Goal: Task Accomplishment & Management: Manage account settings

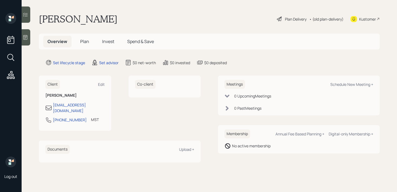
click at [361, 16] on div "Kustomer" at bounding box center [367, 19] width 17 height 6
click at [29, 38] on div at bounding box center [26, 37] width 9 height 16
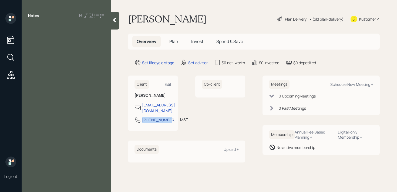
drag, startPoint x: 157, startPoint y: 125, endPoint x: 143, endPoint y: 115, distance: 17.5
click at [143, 116] on div "406-314-7073 MST Currently 10:01 AM" at bounding box center [153, 121] width 37 height 10
copy div "[PHONE_NUMBER]"
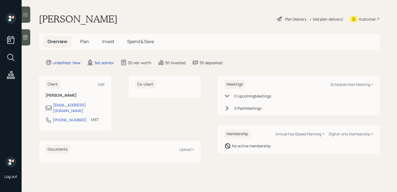
click at [28, 39] on div at bounding box center [26, 37] width 9 height 16
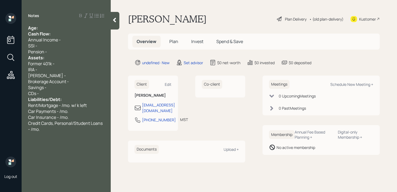
click at [51, 28] on div "Age:" at bounding box center [66, 28] width 76 height 6
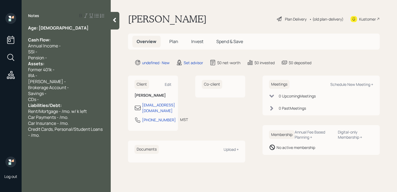
click at [48, 55] on div "Pension -" at bounding box center [66, 58] width 76 height 6
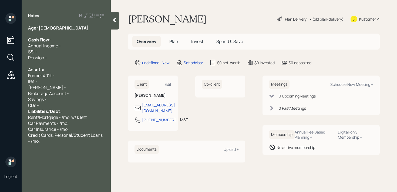
click at [59, 106] on div "CDs -" at bounding box center [66, 105] width 76 height 6
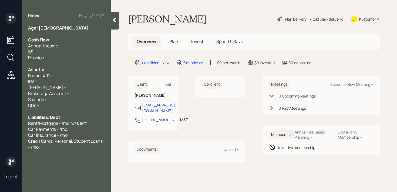
click at [69, 47] on div "Annual Income -" at bounding box center [66, 46] width 76 height 6
click at [72, 53] on div "SSI -" at bounding box center [66, 52] width 76 height 6
click at [69, 70] on div "Assets:" at bounding box center [66, 69] width 76 height 6
click at [69, 85] on div "Roth IRA -" at bounding box center [66, 87] width 76 height 6
click at [69, 95] on div "Brokerage Account -" at bounding box center [66, 93] width 76 height 6
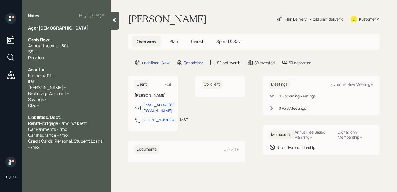
click at [69, 100] on div "Savings -" at bounding box center [66, 99] width 76 height 6
click at [67, 81] on div "IRA -" at bounding box center [66, 81] width 76 height 6
click at [69, 87] on div "Roth IRA -" at bounding box center [66, 87] width 76 height 6
drag, startPoint x: 47, startPoint y: 80, endPoint x: 0, endPoint y: 80, distance: 46.7
click at [0, 80] on div "Log out Notes Age: 49 Cash Flow: Annual Income - 80k SSI - Pension - Assets: Fo…" at bounding box center [198, 96] width 397 height 192
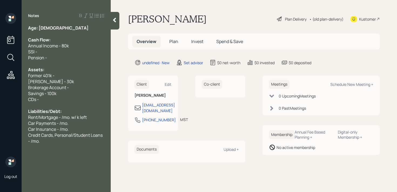
click at [53, 143] on div "Notes Age: 49 Cash Flow: Annual Income - 80k SSI - Pension - Assets: Former 401…" at bounding box center [66, 99] width 89 height 172
click at [54, 142] on div "Credit Cards, Personal/Student Loans - /mo." at bounding box center [66, 138] width 76 height 12
click at [67, 58] on div "Pension -" at bounding box center [66, 58] width 76 height 6
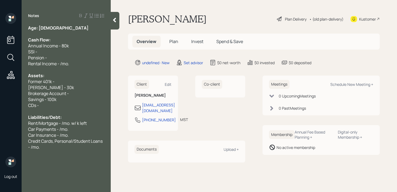
click at [69, 148] on div "Credit Cards, Personal/Student Loans - /mo." at bounding box center [66, 144] width 76 height 12
click at [48, 104] on div "CDs -" at bounding box center [66, 105] width 76 height 6
click at [65, 99] on div "Savings - 100k" at bounding box center [66, 99] width 76 height 6
click at [66, 104] on div "CDs -" at bounding box center [66, 105] width 76 height 6
click at [71, 96] on div "Brokerage Account -" at bounding box center [66, 93] width 76 height 6
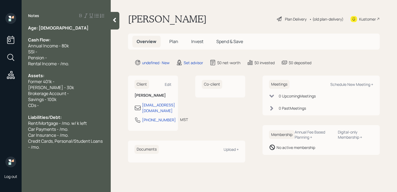
click at [60, 66] on div at bounding box center [66, 69] width 76 height 6
click at [60, 69] on div at bounding box center [66, 69] width 76 height 6
click at [60, 77] on div "Assets:" at bounding box center [66, 75] width 76 height 6
click at [64, 83] on div "Former 401k -" at bounding box center [66, 81] width 76 height 6
click at [68, 96] on span "Brokerage Account -" at bounding box center [48, 93] width 41 height 6
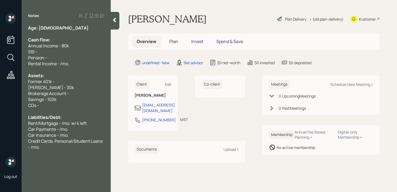
click at [87, 66] on div at bounding box center [66, 69] width 76 height 6
click at [78, 119] on div "Liabilities/Debt:" at bounding box center [66, 117] width 76 height 6
click at [74, 97] on div "Savings - 100k" at bounding box center [66, 99] width 76 height 6
click at [78, 95] on div "Brokerage Account -" at bounding box center [66, 93] width 76 height 6
drag, startPoint x: 83, startPoint y: 94, endPoint x: 0, endPoint y: 92, distance: 83.2
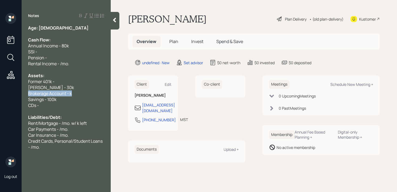
click at [0, 92] on div "Log out Notes Age: 49 Cash Flow: Annual Income - 80k SSI - Pension - Rental Inc…" at bounding box center [198, 96] width 397 height 192
click at [63, 103] on div "CDs -" at bounding box center [66, 105] width 76 height 6
click at [93, 95] on div "Brokerage Account - 20k" at bounding box center [66, 93] width 76 height 6
drag, startPoint x: 66, startPoint y: 80, endPoint x: 0, endPoint y: 80, distance: 65.9
click at [0, 80] on div "Log out Notes Age: 49 Cash Flow: Annual Income - 80k SSI - Pension - Rental Inc…" at bounding box center [198, 96] width 397 height 192
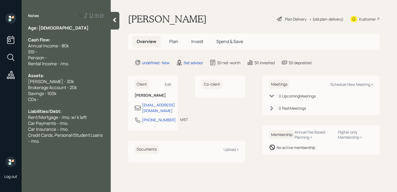
click at [51, 70] on div at bounding box center [66, 69] width 76 height 6
click at [63, 59] on div "Pension -" at bounding box center [66, 58] width 76 height 6
drag, startPoint x: 63, startPoint y: 59, endPoint x: 7, endPoint y: 55, distance: 56.6
click at [7, 55] on div "Log out Notes Age: 49 Cash Flow: Annual Income - 80k SSI - Pension - Rental Inc…" at bounding box center [198, 96] width 397 height 192
click at [61, 55] on div "Pension -" at bounding box center [66, 58] width 76 height 6
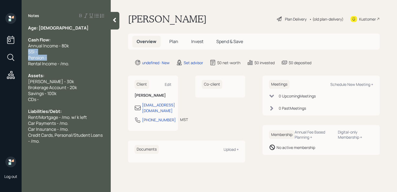
drag, startPoint x: 61, startPoint y: 56, endPoint x: 25, endPoint y: 51, distance: 36.0
click at [25, 51] on div "Age: 49 Cash Flow: Annual Income - 80k SSI - Pension - Rental Income - /mo. Ass…" at bounding box center [66, 96] width 89 height 143
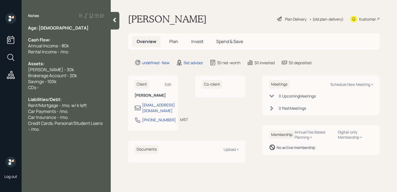
click at [60, 53] on span "Rental Income - /mo." at bounding box center [48, 52] width 41 height 6
click at [46, 89] on div "CDs -" at bounding box center [66, 87] width 76 height 6
click at [58, 97] on span "Liabilities/Debt:" at bounding box center [44, 99] width 33 height 6
click at [62, 92] on div at bounding box center [66, 93] width 76 height 6
drag, startPoint x: 68, startPoint y: 90, endPoint x: 0, endPoint y: 90, distance: 67.5
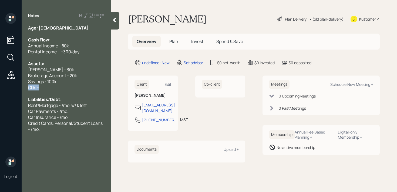
click at [0, 90] on div "Log out Notes Age: 49 Cash Flow: Annual Income - 80k Rental Income - ~300/day A…" at bounding box center [198, 96] width 397 height 192
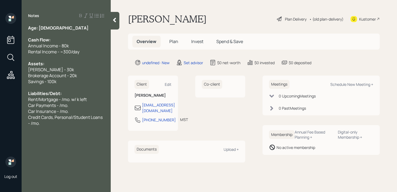
click at [22, 90] on div "Log out" at bounding box center [11, 96] width 22 height 192
click at [62, 98] on span "Rent/Mortgage - /mo. w/ k left" at bounding box center [57, 99] width 59 height 6
drag, startPoint x: 40, startPoint y: 98, endPoint x: 16, endPoint y: 98, distance: 24.0
click at [16, 98] on div "Log out Notes Age: 49 Cash Flow: Annual Income - 80k Rental Income - ~300/day A…" at bounding box center [198, 96] width 397 height 192
click at [83, 100] on div "Mortgage - /mo. w/ k left" at bounding box center [66, 99] width 76 height 6
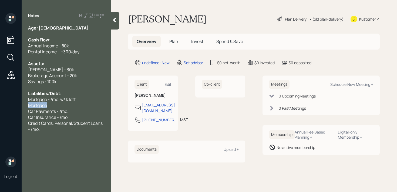
drag, startPoint x: 50, startPoint y: 103, endPoint x: 5, endPoint y: 103, distance: 44.8
click at [5, 103] on div "Log out Notes Age: 49 Cash Flow: Annual Income - 80k Rental Income - ~300/day A…" at bounding box center [198, 96] width 397 height 192
click at [63, 99] on span "Property Taxes - /yr" at bounding box center [48, 99] width 41 height 6
click at [0, 104] on div "Log out Notes Age: 49 Cash Flow: Annual Income - 80k Rental Income - ~300/day A…" at bounding box center [198, 96] width 397 height 192
click at [66, 111] on span "Car Payments - /mo." at bounding box center [48, 111] width 40 height 6
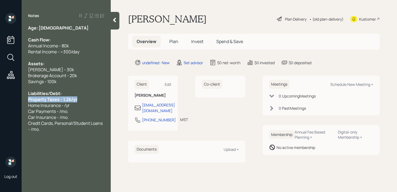
drag, startPoint x: 82, startPoint y: 98, endPoint x: 0, endPoint y: 98, distance: 82.4
click at [0, 98] on div "Log out Notes Age: 49 Cash Flow: Annual Income - 80k Rental Income - ~300/day A…" at bounding box center [198, 96] width 397 height 192
click at [94, 103] on div "Home Insurance - /yr" at bounding box center [66, 105] width 76 height 6
click at [64, 104] on span "Home Insurance - /yr" at bounding box center [49, 105] width 42 height 6
click at [71, 118] on div "Car Insurance - /mo." at bounding box center [66, 117] width 76 height 6
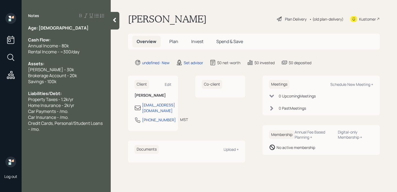
click at [72, 117] on div "Car Insurance - /mo." at bounding box center [66, 117] width 76 height 6
drag, startPoint x: 80, startPoint y: 111, endPoint x: 0, endPoint y: 111, distance: 80.2
click at [0, 111] on div "Log out Notes Age: 49 Cash Flow: Annual Income - 80k Rental Income - ~300/day A…" at bounding box center [198, 96] width 397 height 192
click at [82, 105] on div "Home Insurance - 2k/yr" at bounding box center [66, 105] width 76 height 6
drag, startPoint x: 81, startPoint y: 108, endPoint x: 24, endPoint y: 108, distance: 57.0
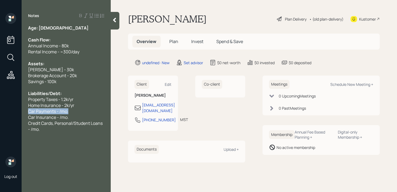
click at [24, 108] on div "Age: 49 Cash Flow: Annual Income - 80k Rental Income - ~300/day Assets: Roth IR…" at bounding box center [66, 90] width 89 height 131
click at [46, 108] on span "Car Payments - /mo." at bounding box center [48, 111] width 40 height 6
click at [84, 108] on div "Car Payments - /mo." at bounding box center [66, 111] width 76 height 6
click at [0, 110] on div "Log out Notes Age: 49 Cash Flow: Annual Income - 80k Rental Income - ~300/day A…" at bounding box center [198, 96] width 397 height 192
click at [84, 113] on div "Car Payments - /mo." at bounding box center [66, 111] width 76 height 6
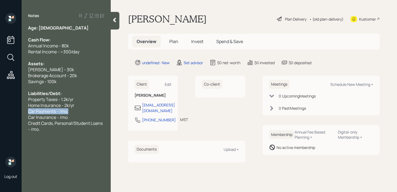
drag, startPoint x: 86, startPoint y: 113, endPoint x: 0, endPoint y: 113, distance: 86.4
click at [0, 113] on div "Log out Notes Age: 49 Cash Flow: Annual Income - 80k Rental Income - ~300/day A…" at bounding box center [198, 96] width 397 height 192
click at [40, 109] on span "Car Payments - /mo." at bounding box center [48, 111] width 40 height 6
drag, startPoint x: 69, startPoint y: 109, endPoint x: 0, endPoint y: 109, distance: 69.1
click at [0, 109] on div "Log out Notes Age: 49 Cash Flow: Annual Income - 80k Rental Income - ~300/day A…" at bounding box center [198, 96] width 397 height 192
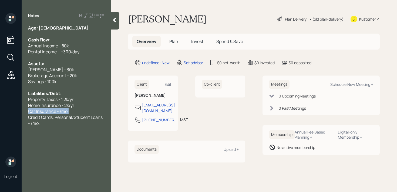
drag, startPoint x: 77, startPoint y: 108, endPoint x: 0, endPoint y: 108, distance: 77.3
click at [0, 108] on div "Log out Notes Age: 49 Cash Flow: Annual Income - 80k Rental Income - ~300/day A…" at bounding box center [198, 96] width 397 height 192
click at [58, 111] on span "Car Insurance - /mo." at bounding box center [48, 111] width 41 height 6
click at [75, 126] on div at bounding box center [66, 129] width 76 height 6
click at [76, 124] on div "Credit Cards, Personal/Student Loans - /mo." at bounding box center [66, 120] width 76 height 12
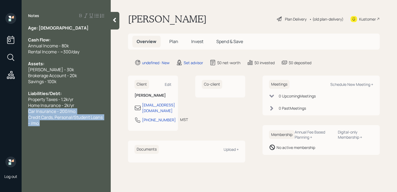
drag, startPoint x: 76, startPoint y: 124, endPoint x: 23, endPoint y: 111, distance: 54.2
click at [23, 111] on div "Age: 49 Cash Flow: Annual Income - 80k Rental Income - ~300/day Assets: Roth IR…" at bounding box center [66, 87] width 89 height 125
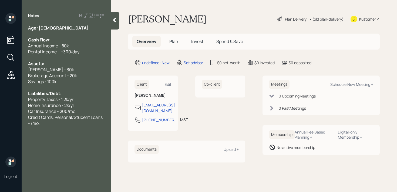
click at [36, 114] on span "Credit Cards, Personal/Student Loans - /mo." at bounding box center [65, 120] width 75 height 12
drag, startPoint x: 43, startPoint y: 122, endPoint x: 21, endPoint y: 116, distance: 23.1
click at [21, 116] on div "Log out Notes Age: 49 Cash Flow: Annual Income - 80k Rental Income - ~300/day A…" at bounding box center [198, 96] width 397 height 192
click at [83, 63] on div "Assets:" at bounding box center [66, 64] width 76 height 6
click at [85, 35] on div at bounding box center [66, 34] width 76 height 6
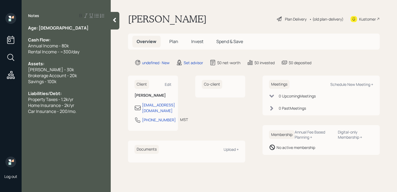
click at [80, 39] on div "Cash Flow:" at bounding box center [66, 40] width 76 height 6
click at [73, 30] on div "Age: 49" at bounding box center [66, 28] width 76 height 6
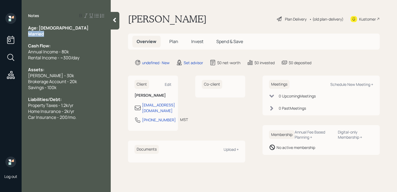
drag, startPoint x: 55, startPoint y: 33, endPoint x: 0, endPoint y: 30, distance: 54.7
click at [0, 30] on div "Log out Notes Age: 49 Married Cash Flow: Annual Income - 80k Rental Income - ~3…" at bounding box center [198, 96] width 397 height 192
click at [46, 34] on div "Married" at bounding box center [66, 34] width 76 height 6
drag, startPoint x: 49, startPoint y: 34, endPoint x: 11, endPoint y: 34, distance: 37.3
click at [14, 34] on div "Log out Notes Age: 49 Married Cash Flow: Annual Income - 80k Rental Income - ~3…" at bounding box center [198, 96] width 397 height 192
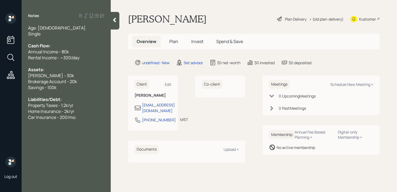
drag, startPoint x: 36, startPoint y: 27, endPoint x: 20, endPoint y: 27, distance: 15.9
click at [25, 27] on div "Age: 49 Single Cash Flow: Annual Income - 80k Rental Income - ~300/day Assets: …" at bounding box center [66, 84] width 89 height 119
click at [59, 43] on div "Cash Flow:" at bounding box center [66, 46] width 76 height 6
click at [73, 125] on div at bounding box center [66, 123] width 76 height 6
click at [80, 113] on div "Home Insurance - 2k/yr" at bounding box center [66, 111] width 76 height 6
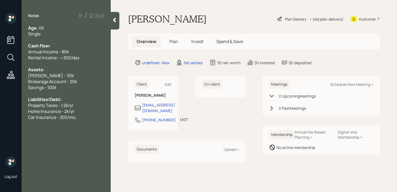
click at [80, 114] on div "Car Insurance - 200/mo." at bounding box center [66, 117] width 76 height 6
click at [106, 103] on div "Age : 49 Single Cash Flow: Annual Income - 80k Rental Income - ~300/day Assets:…" at bounding box center [66, 87] width 89 height 125
click at [93, 118] on div "Car Insurance - 200/mo." at bounding box center [66, 117] width 76 height 6
drag, startPoint x: 93, startPoint y: 124, endPoint x: 13, endPoint y: 124, distance: 80.5
click at [13, 124] on div "Log out Notes Age : 49 Single Cash Flow: Annual Income - 80k Rental Income - ~3…" at bounding box center [198, 96] width 397 height 192
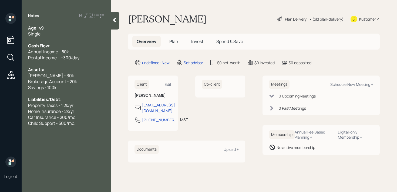
click at [49, 125] on span "Child Support - 500/mo." at bounding box center [51, 123] width 47 height 6
drag, startPoint x: 81, startPoint y: 125, endPoint x: 0, endPoint y: 125, distance: 81.3
click at [0, 125] on div "Log out Notes Age : 49 Single Cash Flow: Annual Income - 80k Rental Income - ~3…" at bounding box center [198, 96] width 397 height 192
click at [44, 123] on span "Child Support - 500/mo." at bounding box center [51, 123] width 47 height 6
click at [88, 122] on div "Child Support - 500/mo." at bounding box center [66, 123] width 76 height 6
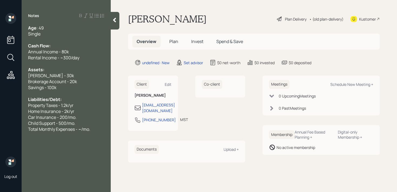
click at [96, 120] on div "Child Support - 500/mo." at bounding box center [66, 123] width 76 height 6
drag, startPoint x: 58, startPoint y: 134, endPoint x: 0, endPoint y: 134, distance: 57.8
click at [0, 134] on div "Log out Notes Age : 49 Single Cash Flow: Annual Income - 80k Rental Income - ~3…" at bounding box center [198, 96] width 397 height 192
click at [82, 131] on div at bounding box center [66, 129] width 76 height 6
click at [83, 135] on span "Total Monthly Expenses - ~/mo." at bounding box center [61, 135] width 66 height 6
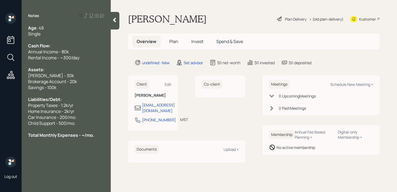
click at [91, 125] on div "Child Support - 500/mo." at bounding box center [66, 123] width 76 height 6
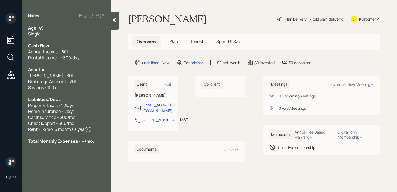
click at [55, 129] on span "Rent - 1k/mo. 6 months a year)()" at bounding box center [60, 129] width 64 height 6
click at [95, 130] on div "Rent - 1k/mo. (6 months a year)()" at bounding box center [66, 129] width 76 height 6
click at [83, 143] on span "Total Monthly Expenses - ~/mo." at bounding box center [61, 141] width 66 height 6
click at [57, 131] on span "Rent - 1k/mo. (6 months a year)" at bounding box center [59, 129] width 62 height 6
click at [85, 141] on span "Total Monthly Expenses - ~/mo." at bounding box center [61, 141] width 66 height 6
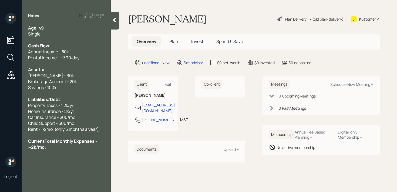
click at [81, 145] on div "CurrentTotal Monthly Expenses - ~2k/mo." at bounding box center [66, 144] width 76 height 12
click at [115, 17] on icon at bounding box center [114, 19] width 5 height 5
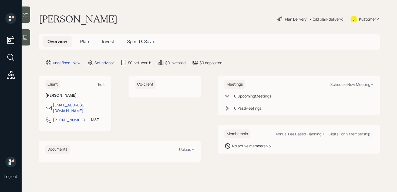
click at [351, 87] on div "Meetings Schedule New Meeting +" at bounding box center [298, 84] width 149 height 9
click at [351, 84] on div "Schedule New Meeting +" at bounding box center [351, 84] width 43 height 5
select select "round-robin"
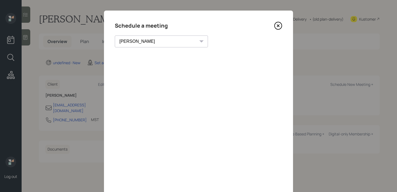
scroll to position [1, 0]
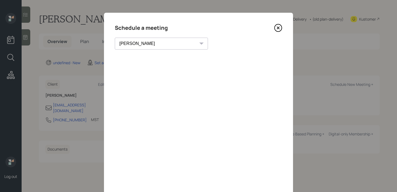
click at [278, 29] on icon at bounding box center [278, 28] width 8 height 8
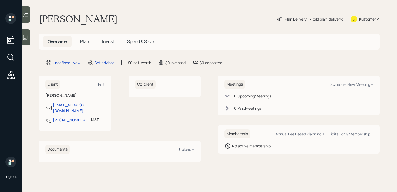
click at [28, 35] on icon at bounding box center [25, 37] width 5 height 5
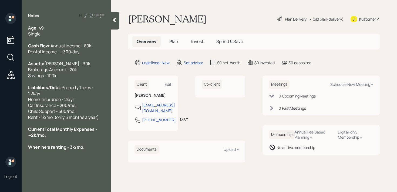
click at [51, 35] on div "Age : 49 Single" at bounding box center [66, 31] width 76 height 12
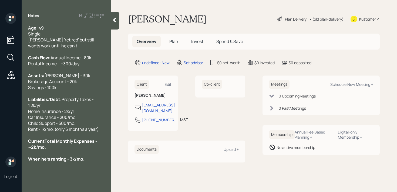
click at [63, 150] on div "CurrentTotal Monthly Expenses - ~2k/mo." at bounding box center [66, 144] width 76 height 12
click at [61, 156] on div at bounding box center [66, 153] width 76 height 6
drag, startPoint x: 87, startPoint y: 173, endPoint x: 27, endPoint y: 169, distance: 60.1
click at [27, 162] on div "Age : 49 Single Already 'retired' but still wants work until he can't Cash Flow…" at bounding box center [66, 93] width 89 height 137
click at [51, 150] on div "CurrentTotal Monthly Expenses - ~2k/mo." at bounding box center [66, 144] width 76 height 12
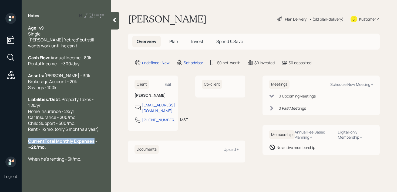
drag, startPoint x: 93, startPoint y: 153, endPoint x: 5, endPoint y: 153, distance: 88.6
click at [5, 153] on div "Log out Notes Age : 49 Single Already 'retired' but still wants work until he c…" at bounding box center [198, 96] width 397 height 192
click at [89, 162] on div "When he's renting - 3k/mo." at bounding box center [66, 159] width 76 height 6
drag, startPoint x: 65, startPoint y: 157, endPoint x: 0, endPoint y: 157, distance: 64.8
click at [0, 157] on div "Log out Notes Age : 49 Single Already 'retired' but still wants work until he c…" at bounding box center [198, 96] width 397 height 192
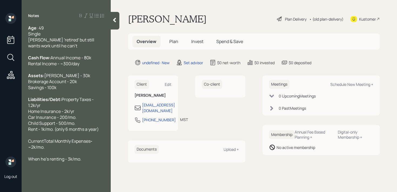
click at [86, 175] on div "Notes Age : 49 Single Already 'retired' but still wants work until he can't Cas…" at bounding box center [66, 99] width 89 height 172
click at [86, 162] on div "When he's renting - 3k/mo." at bounding box center [66, 159] width 76 height 6
click at [115, 22] on icon at bounding box center [114, 19] width 5 height 5
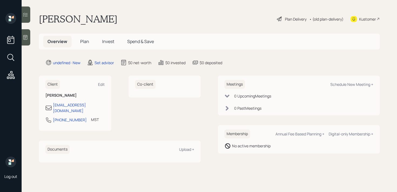
click at [359, 19] on div "Kustomer" at bounding box center [367, 19] width 17 height 6
click at [23, 40] on div at bounding box center [26, 37] width 9 height 16
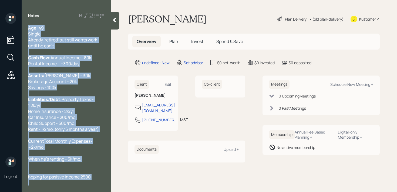
scroll to position [18, 0]
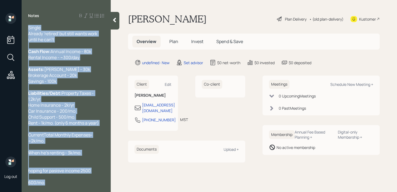
drag, startPoint x: 29, startPoint y: 29, endPoint x: 137, endPoint y: 215, distance: 215.5
click at [137, 191] on html "Log out Notes Age : 49 Single Already 'retired' but still wants work until he c…" at bounding box center [198, 96] width 397 height 192
copy div "Age : 49 Single Already 'retired' but still wants work until he can't Cash Flow…"
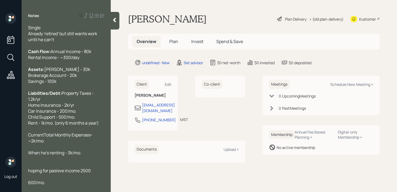
click at [117, 24] on div at bounding box center [115, 21] width 9 height 18
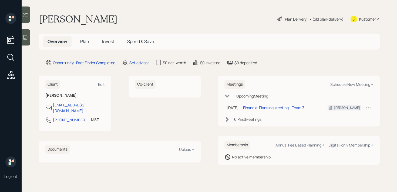
click at [29, 40] on div at bounding box center [26, 37] width 9 height 16
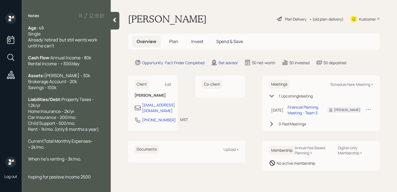
click at [116, 21] on icon at bounding box center [114, 19] width 5 height 5
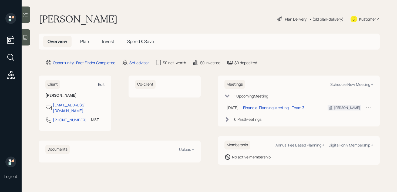
click at [98, 82] on div "Edit" at bounding box center [101, 84] width 7 height 5
select select "America/[GEOGRAPHIC_DATA]"
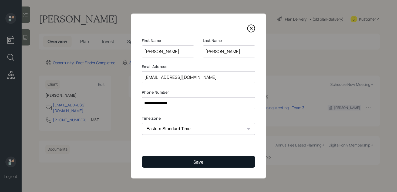
type input "[PERSON_NAME]"
click at [196, 161] on div "Save" at bounding box center [198, 162] width 10 height 6
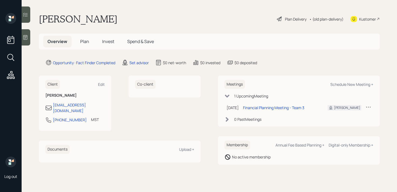
click at [28, 41] on div at bounding box center [26, 37] width 9 height 16
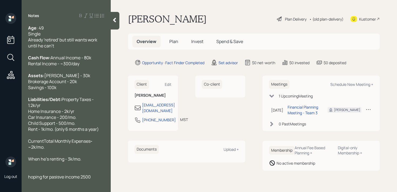
scroll to position [18, 0]
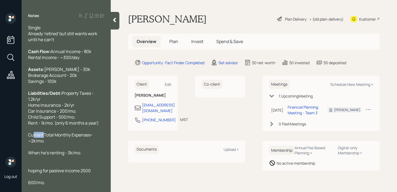
drag, startPoint x: 44, startPoint y: 135, endPoint x: 24, endPoint y: 135, distance: 20.0
click at [25, 135] on div "Age : 49 Single Already 'retired' but still wants work until he can't Cash Flow…" at bounding box center [66, 105] width 89 height 160
click at [37, 152] on span "When he's renting - 3k/mo." at bounding box center [54, 152] width 53 height 6
click at [28, 154] on span "When he's renting - 3k/mo." at bounding box center [54, 152] width 53 height 6
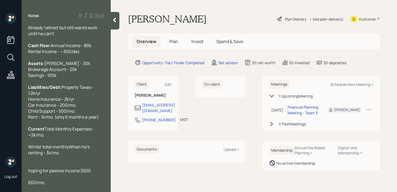
click at [98, 120] on span "Property Taxes - 1.2k/yr Home Insurance - 2k/yr Car Insurance - 200/mo. Child S…" at bounding box center [63, 102] width 71 height 36
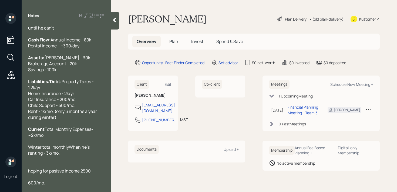
click at [45, 132] on span "Total Monthly Expenses" at bounding box center [68, 129] width 47 height 6
click at [44, 156] on span "Winter total monthlyWhen he's renting - 3k/mo." at bounding box center [59, 150] width 62 height 12
click at [56, 156] on span "Winter Total monthlyWhen he's renting - 3k/mo." at bounding box center [59, 150] width 63 height 12
click at [69, 156] on span "Winter Total MonthlyWhen he's renting - 3k/mo." at bounding box center [59, 150] width 63 height 12
drag, startPoint x: 92, startPoint y: 158, endPoint x: 51, endPoint y: 165, distance: 42.2
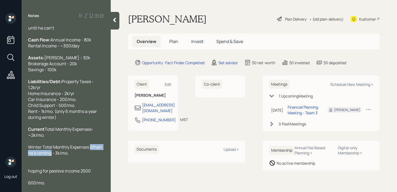
click at [51, 156] on span "Winter Total Monthly Expenses When he's renting - 3k/mo." at bounding box center [65, 150] width 75 height 12
drag, startPoint x: 29, startPoint y: 160, endPoint x: 89, endPoint y: 161, distance: 59.4
click at [89, 156] on span "Winter Total Monthly Expenses - 3k/mo." at bounding box center [60, 150] width 65 height 12
drag, startPoint x: 42, startPoint y: 158, endPoint x: 10, endPoint y: 158, distance: 31.9
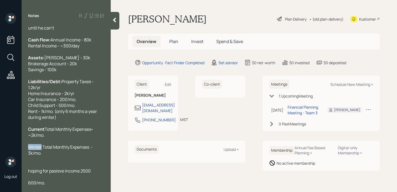
click at [13, 158] on div "Log out Notes Age : 49 Single Already 'retired' but still wants work until he c…" at bounding box center [198, 96] width 397 height 192
click at [39, 150] on span "Winter" at bounding box center [35, 147] width 14 height 6
click at [54, 138] on div "Current Total Monthly Expenses - ~2k/mo." at bounding box center [66, 132] width 76 height 12
click at [54, 162] on div at bounding box center [66, 159] width 76 height 6
click at [76, 162] on div at bounding box center [66, 159] width 76 height 6
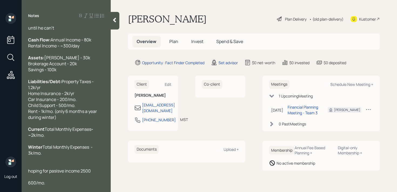
click at [93, 156] on div "Winter Total Monthly Expenses - 3k/mo." at bounding box center [66, 150] width 76 height 12
click at [28, 156] on span "Total Monthly Expenses - 3k/mo." at bounding box center [60, 150] width 65 height 12
click at [93, 169] on div "hoping for passive income 2500" at bounding box center [66, 170] width 76 height 6
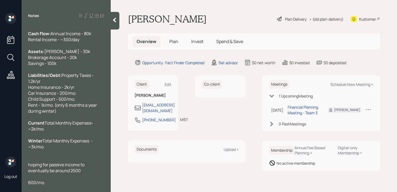
scroll to position [36, 0]
click at [89, 172] on div "hoping for passive income to eventually be around 2500" at bounding box center [66, 167] width 76 height 12
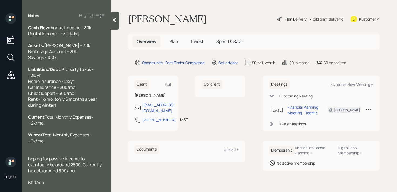
scroll to position [42, 0]
click at [31, 160] on span "hoping for passive income to eventually be around 2500. Currently he gets aroun…" at bounding box center [65, 164] width 74 height 18
drag, startPoint x: 43, startPoint y: 183, endPoint x: 22, endPoint y: 180, distance: 21.5
click at [28, 183] on div "600/mo." at bounding box center [66, 182] width 76 height 6
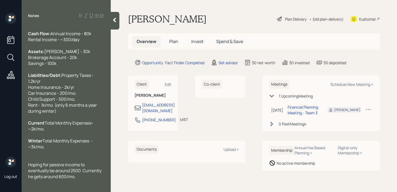
click at [60, 149] on div "Winter Total Monthly Expenses - ~3k/mo." at bounding box center [66, 143] width 76 height 12
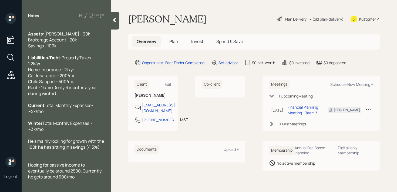
click at [103, 150] on div "He's mainly looking for growth with the 100k he has sitting in savings (4.5%)" at bounding box center [66, 144] width 76 height 12
click at [31, 150] on span "He's mainly looking for growth with the 100k he has sitting in savings (4.5%)" at bounding box center [66, 144] width 77 height 12
click at [31, 156] on div at bounding box center [66, 153] width 76 height 6
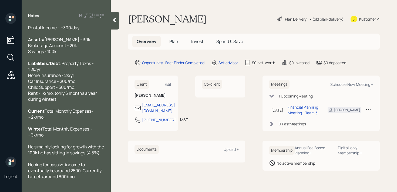
scroll to position [48, 0]
click at [79, 177] on div "Hoping for passive income to eventually be around 2500. Currently he gets aroun…" at bounding box center [66, 170] width 76 height 18
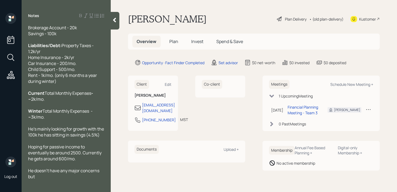
scroll to position [0, 0]
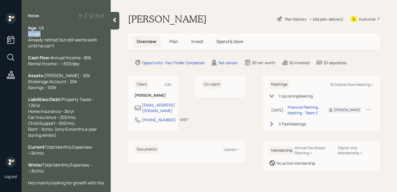
drag, startPoint x: 46, startPoint y: 35, endPoint x: 0, endPoint y: 35, distance: 45.9
click at [0, 35] on div "Log out Notes Age : 49 Single Already 'retired' but still wants work until he c…" at bounding box center [198, 96] width 397 height 192
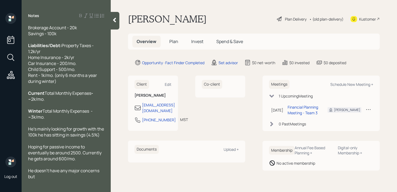
click at [66, 174] on div "He doesn't have any major concerns but" at bounding box center [66, 173] width 76 height 12
click at [66, 179] on div at bounding box center [66, 182] width 76 height 6
click at [66, 176] on div "He doesn't have any major concerns but" at bounding box center [66, 173] width 76 height 12
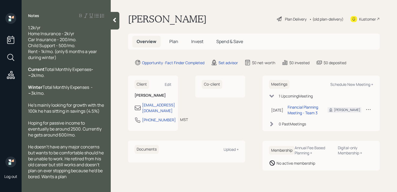
scroll to position [89, 0]
click at [116, 24] on div at bounding box center [115, 21] width 9 height 18
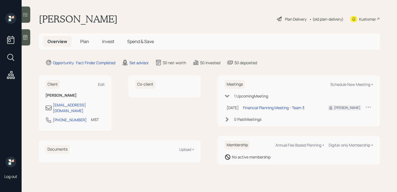
click at [202, 18] on div "James Latyszewski Plan Delivery • (old plan-delivery) Kustomer" at bounding box center [209, 19] width 341 height 12
